Goal: Task Accomplishment & Management: Manage account settings

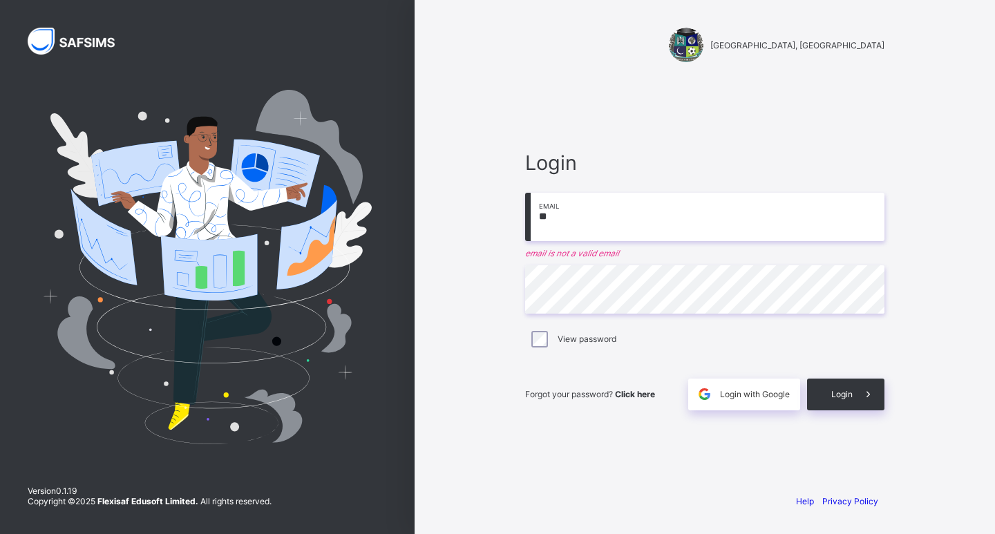
type input "*"
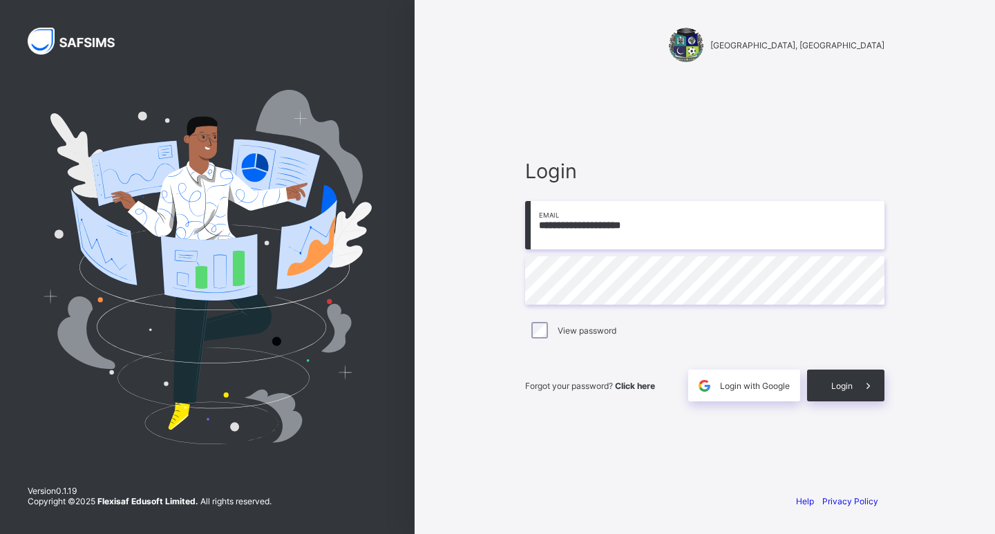
type input "**********"
click at [833, 382] on span "Login" at bounding box center [842, 386] width 21 height 10
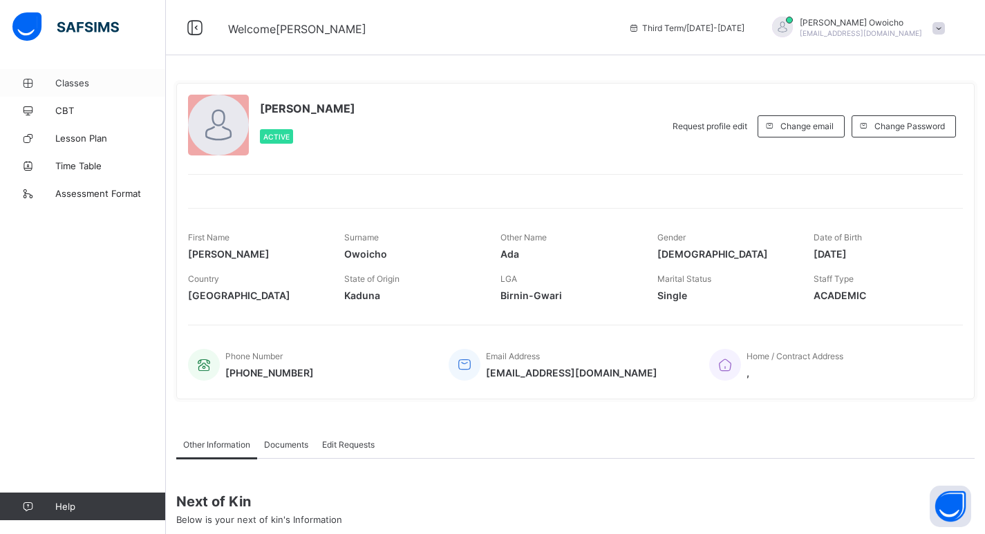
click at [75, 85] on span "Classes" at bounding box center [110, 82] width 111 height 11
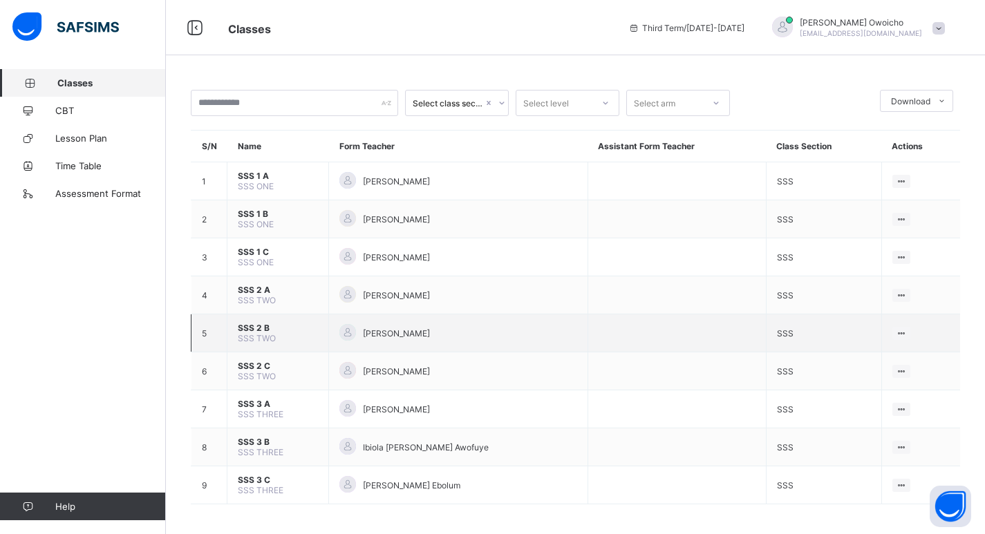
scroll to position [5, 0]
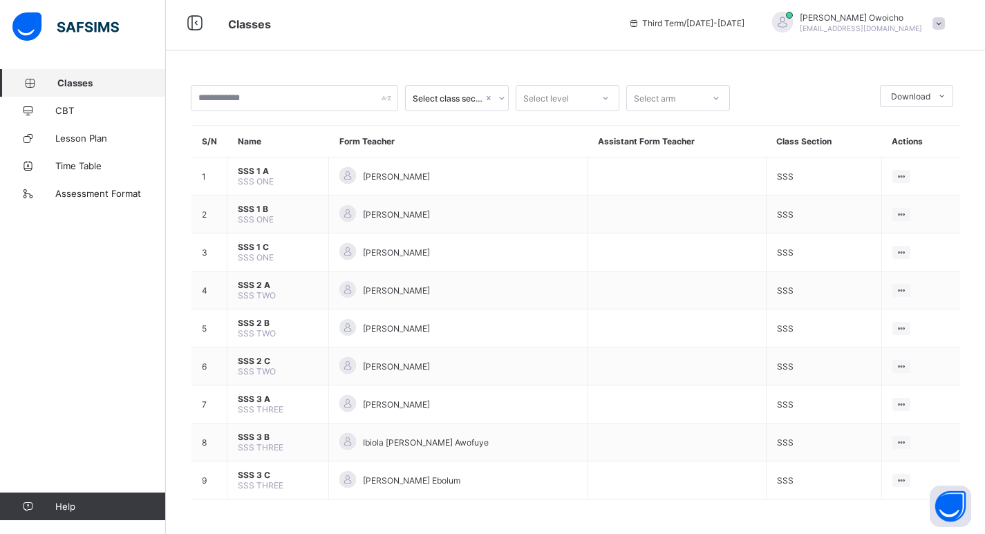
click at [945, 21] on span at bounding box center [939, 23] width 12 height 12
click at [903, 136] on span "Logout" at bounding box center [899, 132] width 91 height 16
